Goal: Find contact information: Find contact information

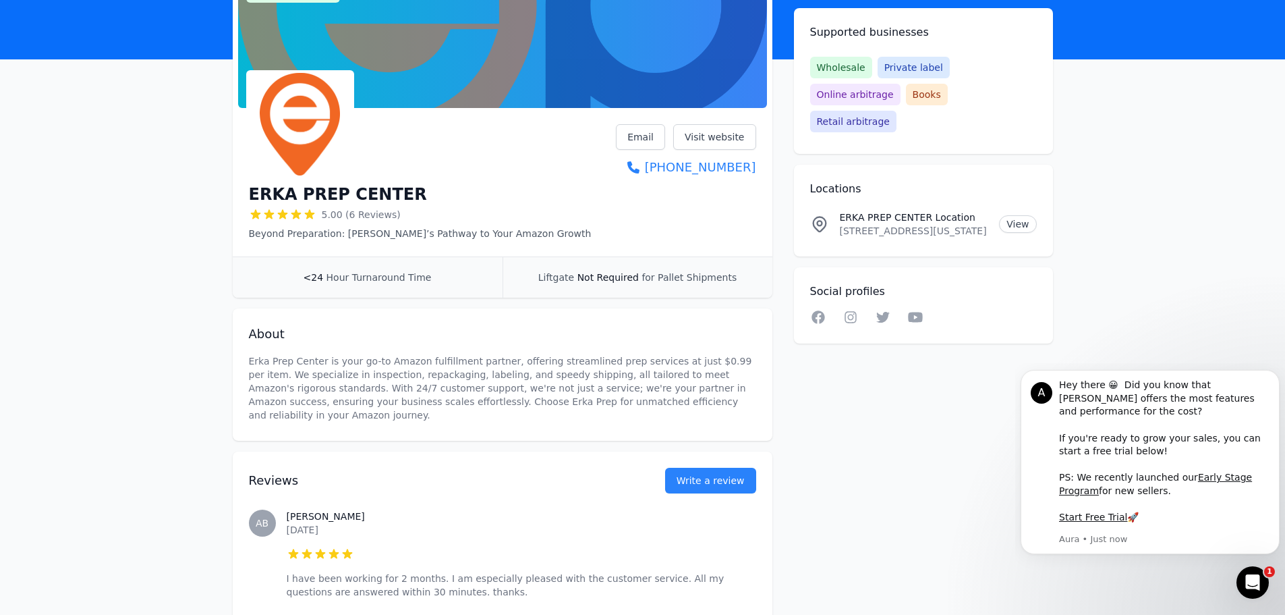
scroll to position [92, 0]
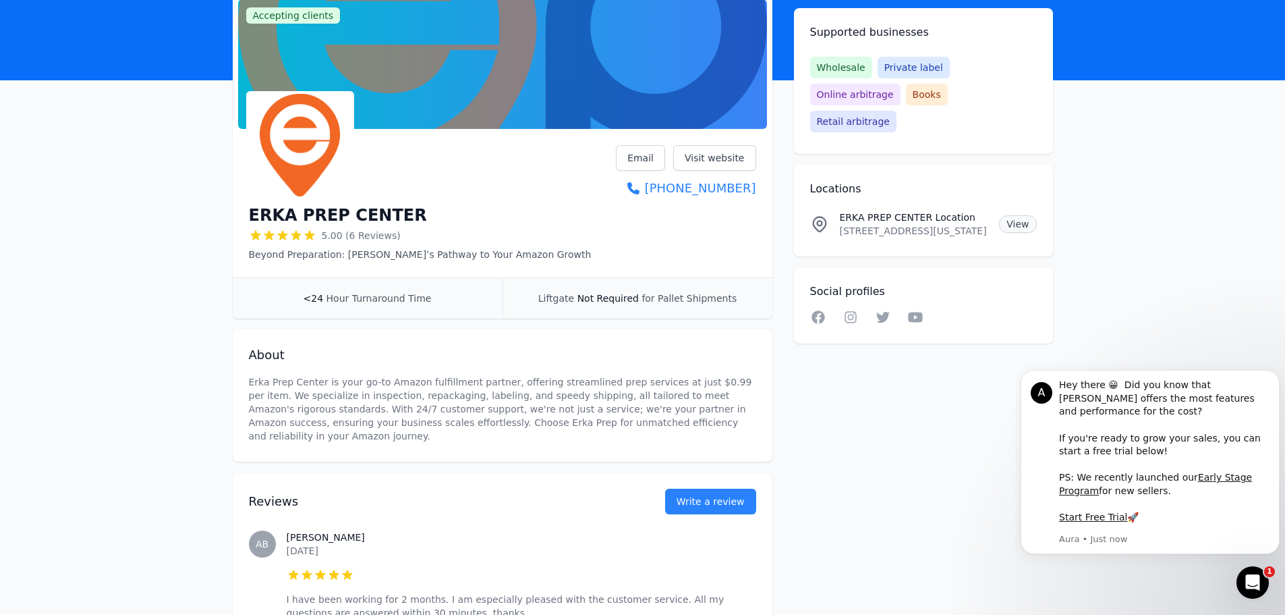
click at [1013, 215] on link "View" at bounding box center [1017, 224] width 37 height 18
click at [726, 154] on link "Visit website" at bounding box center [714, 158] width 83 height 26
drag, startPoint x: 840, startPoint y: 181, endPoint x: 992, endPoint y: 215, distance: 156.3
click at [992, 215] on li "[GEOGRAPHIC_DATA] Location [STREET_ADDRESS][US_STATE] View" at bounding box center [923, 224] width 227 height 49
copy div "[GEOGRAPHIC_DATA] Location [STREET_ADDRESS]"
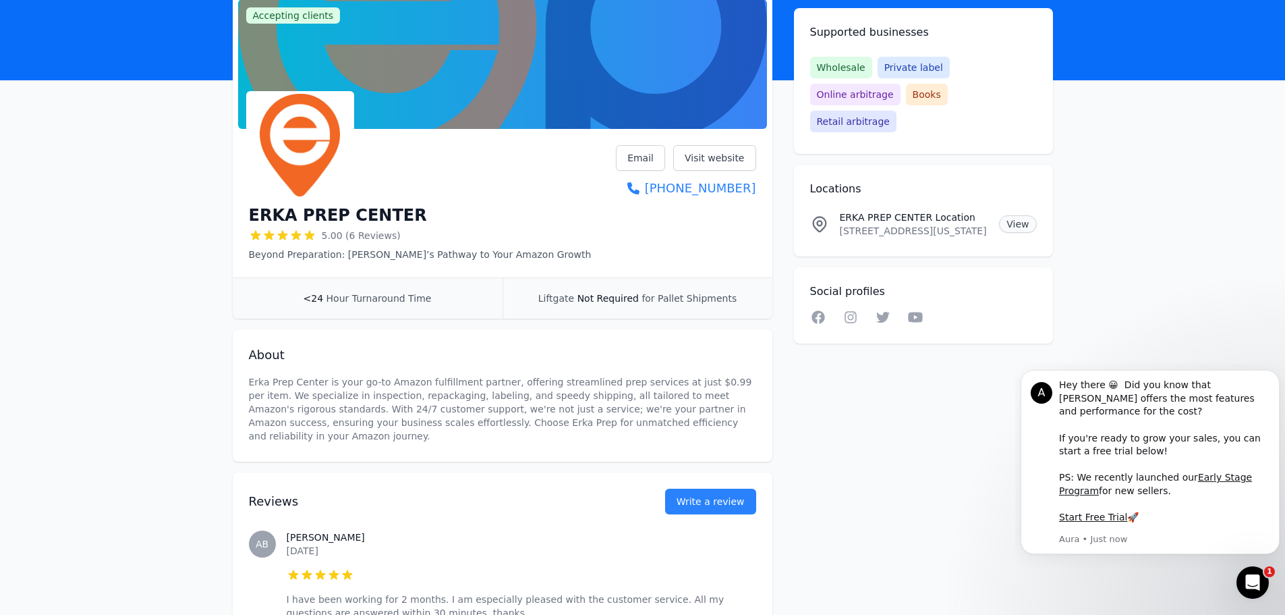
click at [1013, 215] on link "View" at bounding box center [1017, 224] width 37 height 18
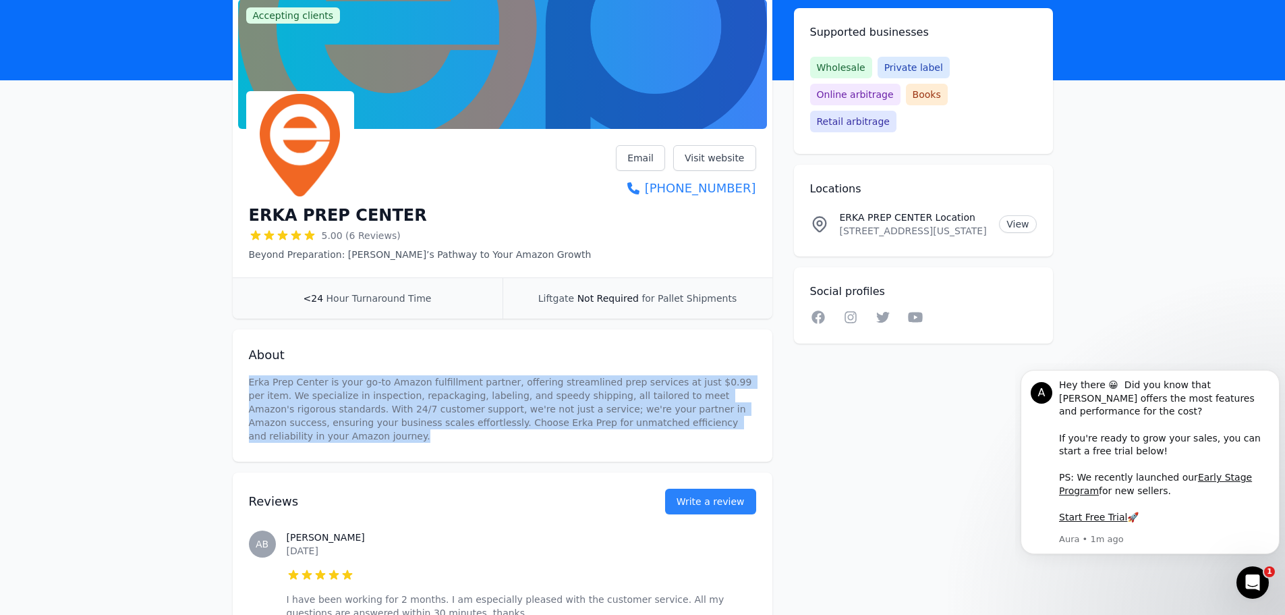
drag, startPoint x: 662, startPoint y: 428, endPoint x: 223, endPoint y: 370, distance: 442.5
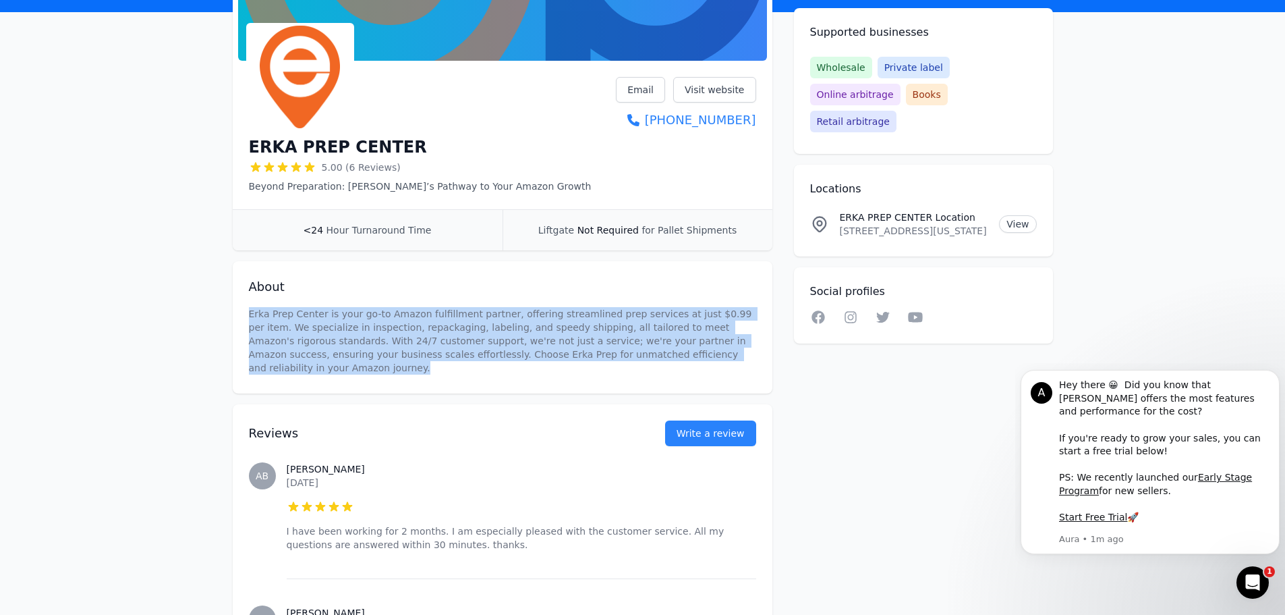
scroll to position [160, 0]
click at [669, 364] on div "About Erka Prep Center is your go-to Amazon fulfillment partner, offering strea…" at bounding box center [503, 328] width 540 height 132
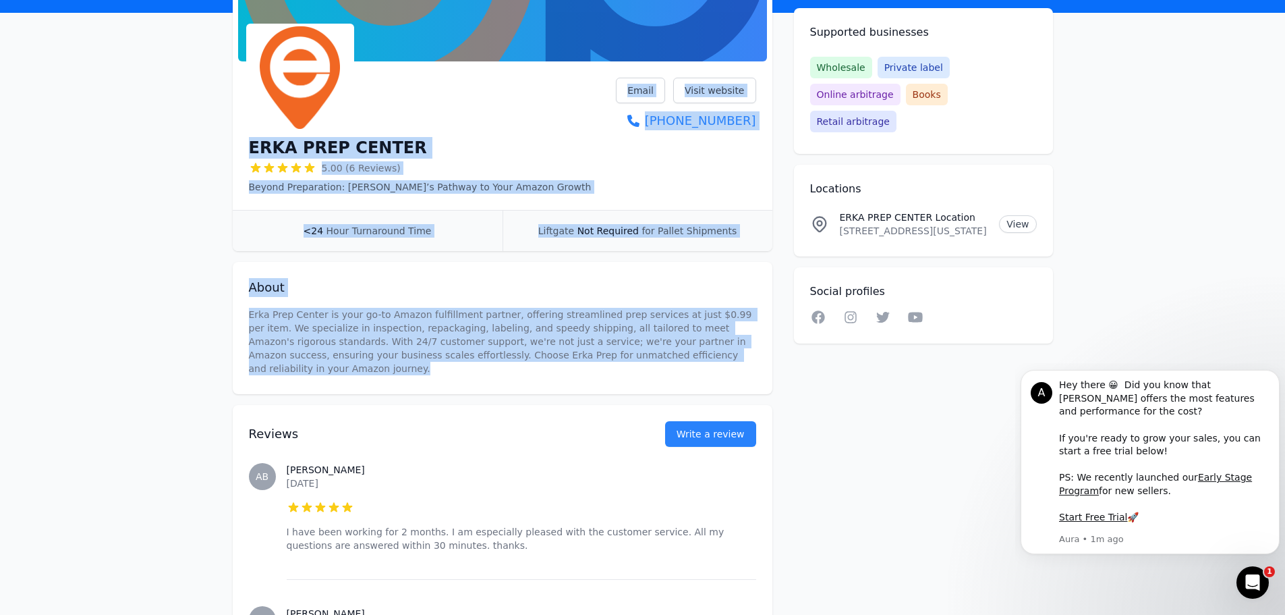
drag, startPoint x: 657, startPoint y: 360, endPoint x: 237, endPoint y: 137, distance: 475.7
click at [237, 137] on div "Accepting clients Claim business ERKA PREP CENTER 5.00 (6 Reviews) Beyond Prepa…" at bounding box center [503, 614] width 540 height 1376
copy div "ERKA PREP CENTER 5.00 (6 Reviews) Beyond Preparation: [PERSON_NAME]’s Pathway t…"
click at [325, 144] on h1 "ERKA PREP CENTER" at bounding box center [338, 148] width 178 height 22
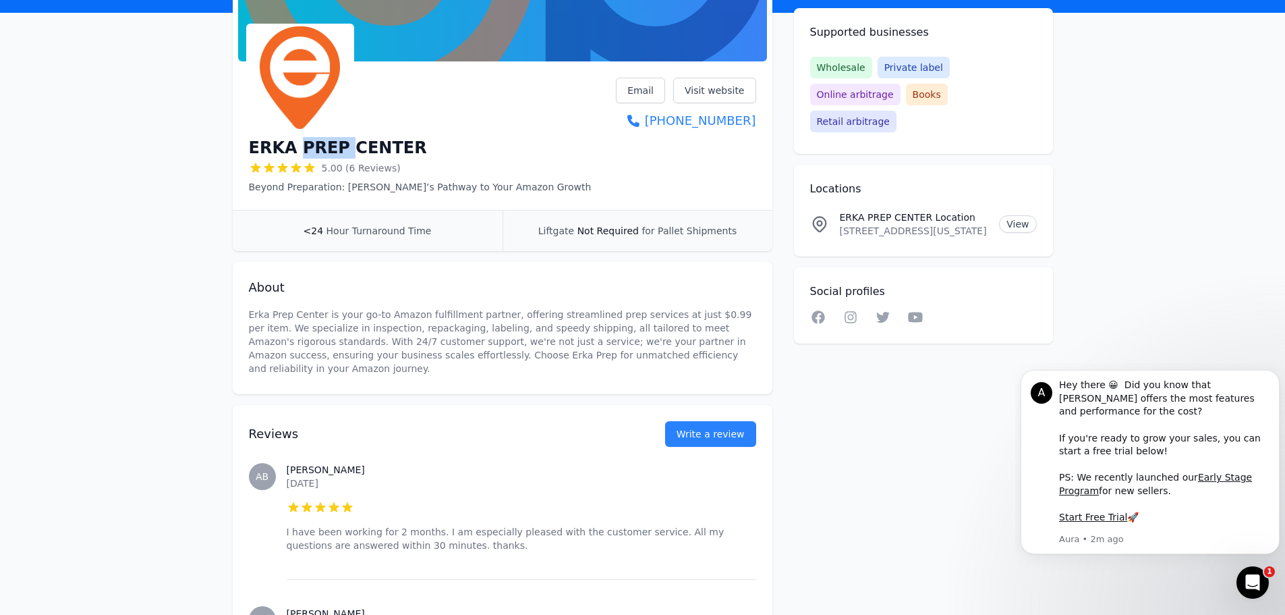
click at [325, 144] on h1 "ERKA PREP CENTER" at bounding box center [338, 148] width 178 height 22
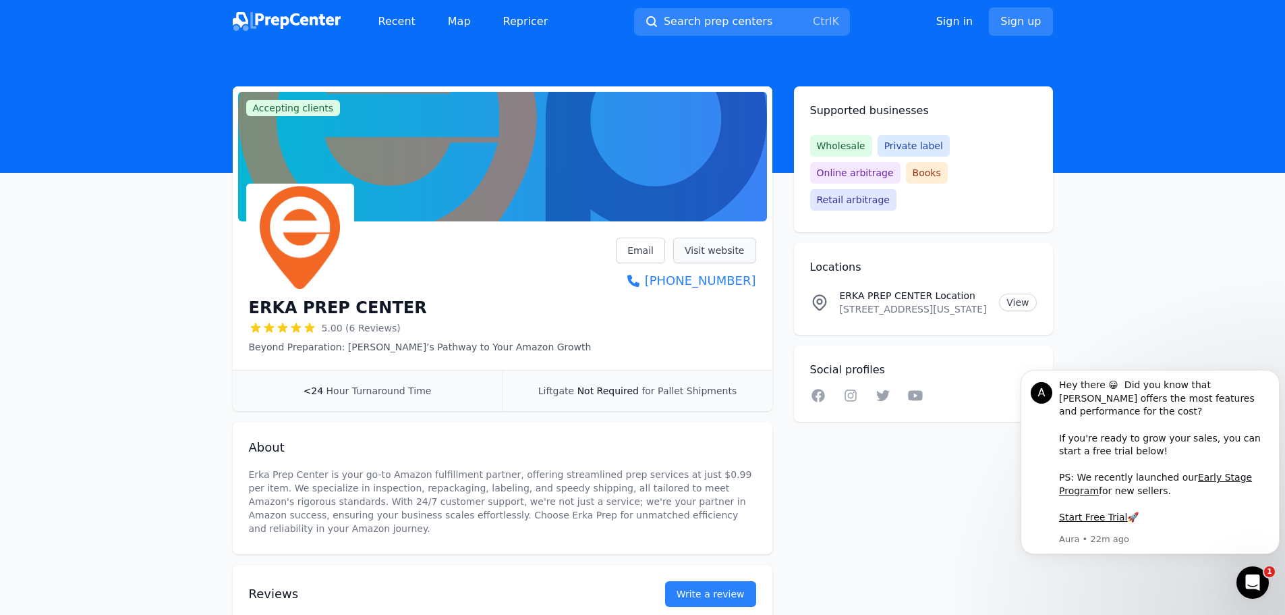
click at [713, 250] on link "Visit website" at bounding box center [714, 250] width 83 height 26
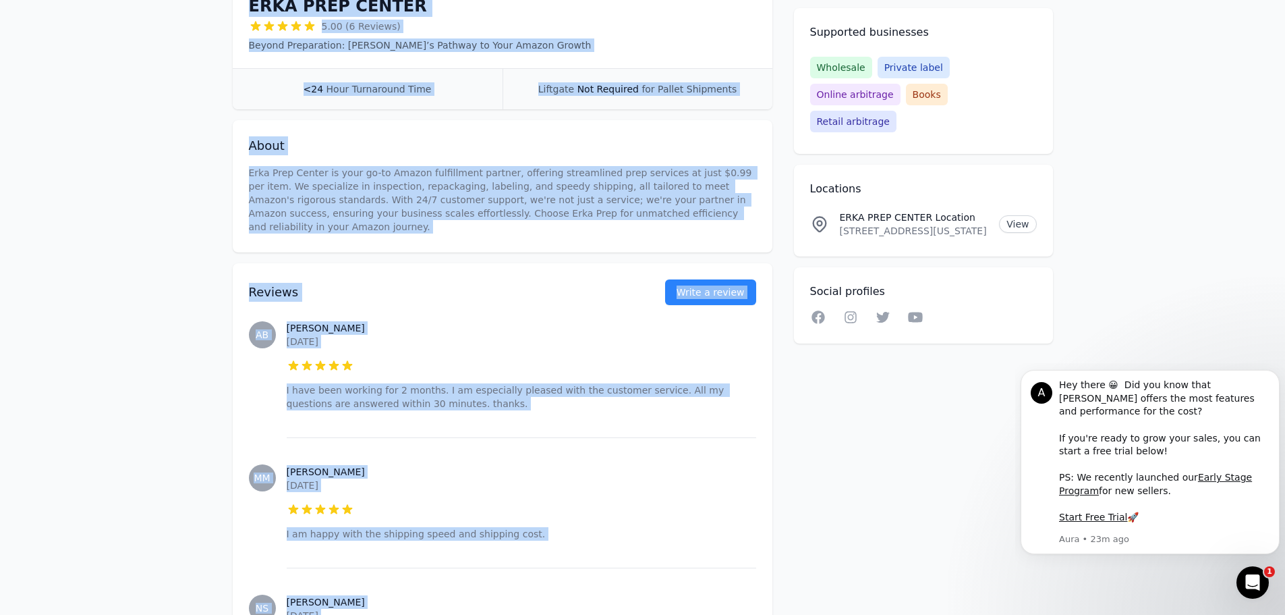
scroll to position [163, 0]
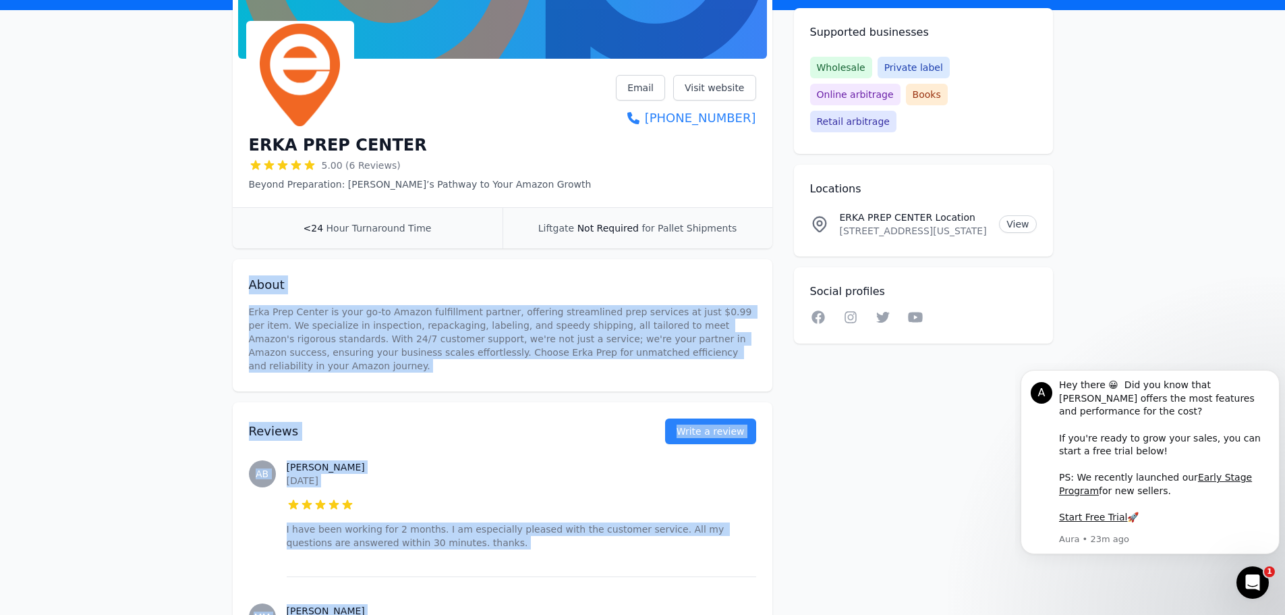
drag, startPoint x: 571, startPoint y: 514, endPoint x: 227, endPoint y: 277, distance: 418.1
click at [227, 277] on div "Accepting clients Claim business ERKA PREP CENTER 5.00 (6 Reviews) Beyond Prepa…" at bounding box center [643, 612] width 864 height 1376
copy div "About Erka Prep Center is your go-to Amazon fulfillment partner, offering strea…"
